Goal: Entertainment & Leisure: Browse casually

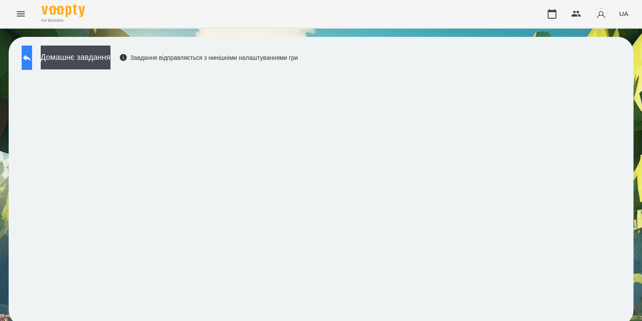
click at [32, 59] on icon at bounding box center [27, 57] width 10 height 10
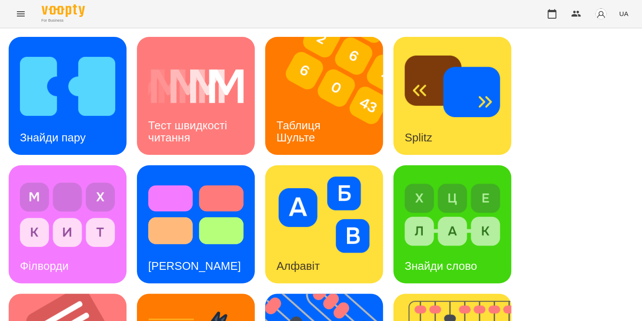
scroll to position [252, 0]
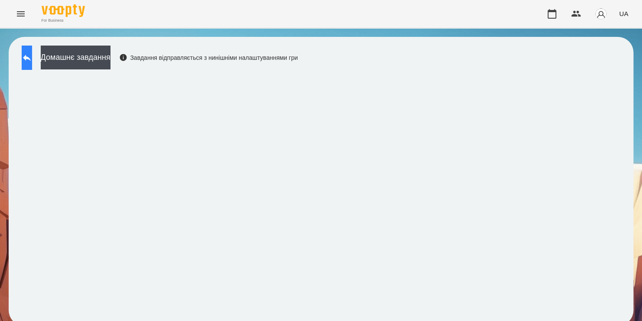
click at [31, 57] on icon at bounding box center [27, 58] width 8 height 6
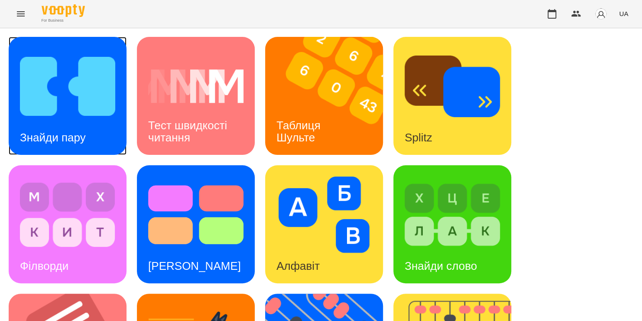
click at [88, 120] on div "Знайди пару" at bounding box center [53, 137] width 88 height 34
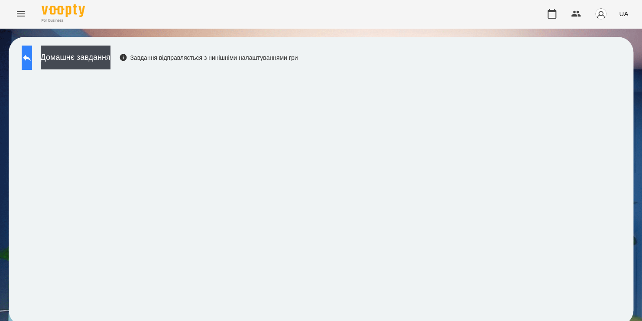
click at [32, 55] on icon at bounding box center [27, 57] width 10 height 10
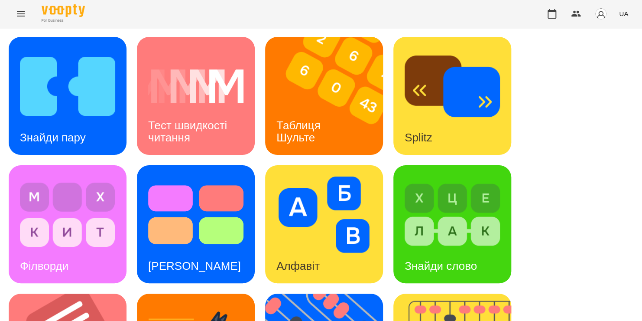
scroll to position [289, 0]
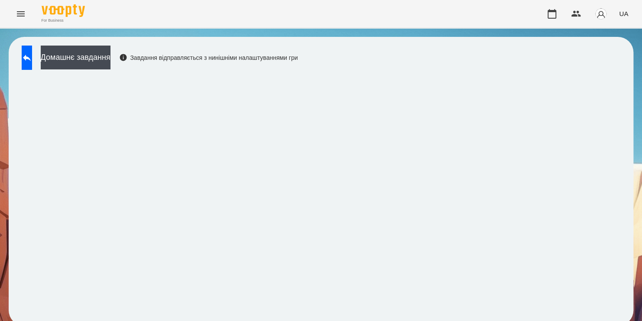
scroll to position [5, 0]
click at [32, 54] on icon at bounding box center [27, 57] width 10 height 10
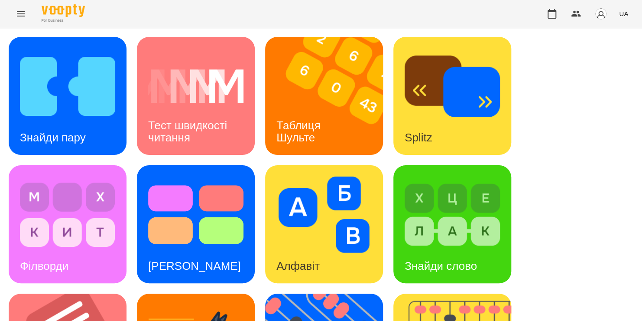
scroll to position [305, 0]
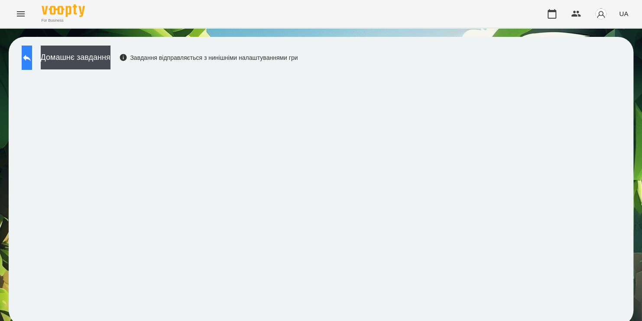
click at [31, 58] on icon at bounding box center [27, 58] width 8 height 6
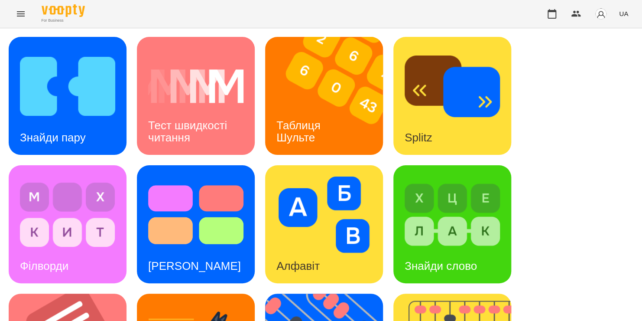
scroll to position [355, 0]
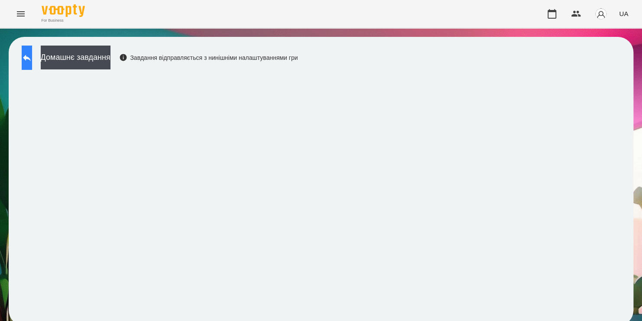
click at [32, 55] on button at bounding box center [27, 57] width 10 height 24
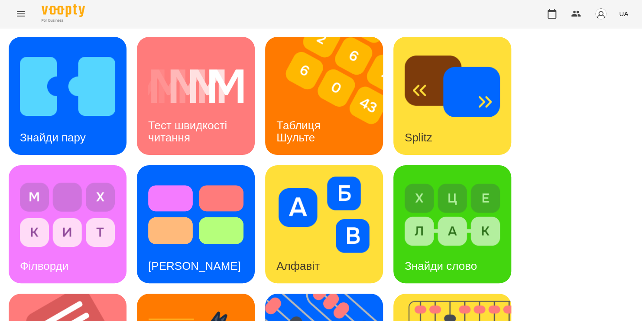
scroll to position [355, 0]
